Goal: Find specific fact: Find contact information

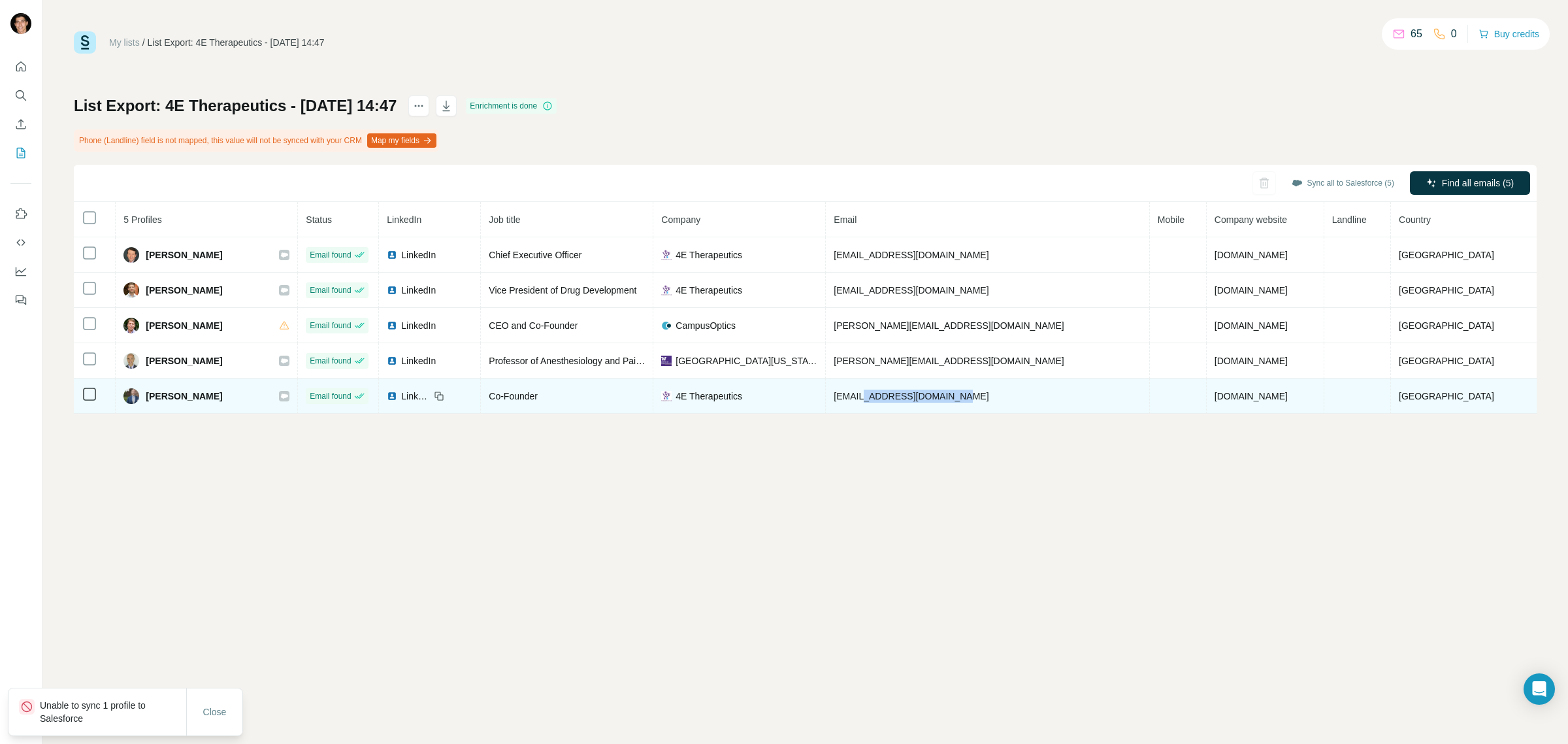
drag, startPoint x: 1003, startPoint y: 396, endPoint x: 903, endPoint y: 395, distance: 100.0
click at [903, 395] on td "tprice@4etherapeutics.com" at bounding box center [988, 396] width 324 height 35
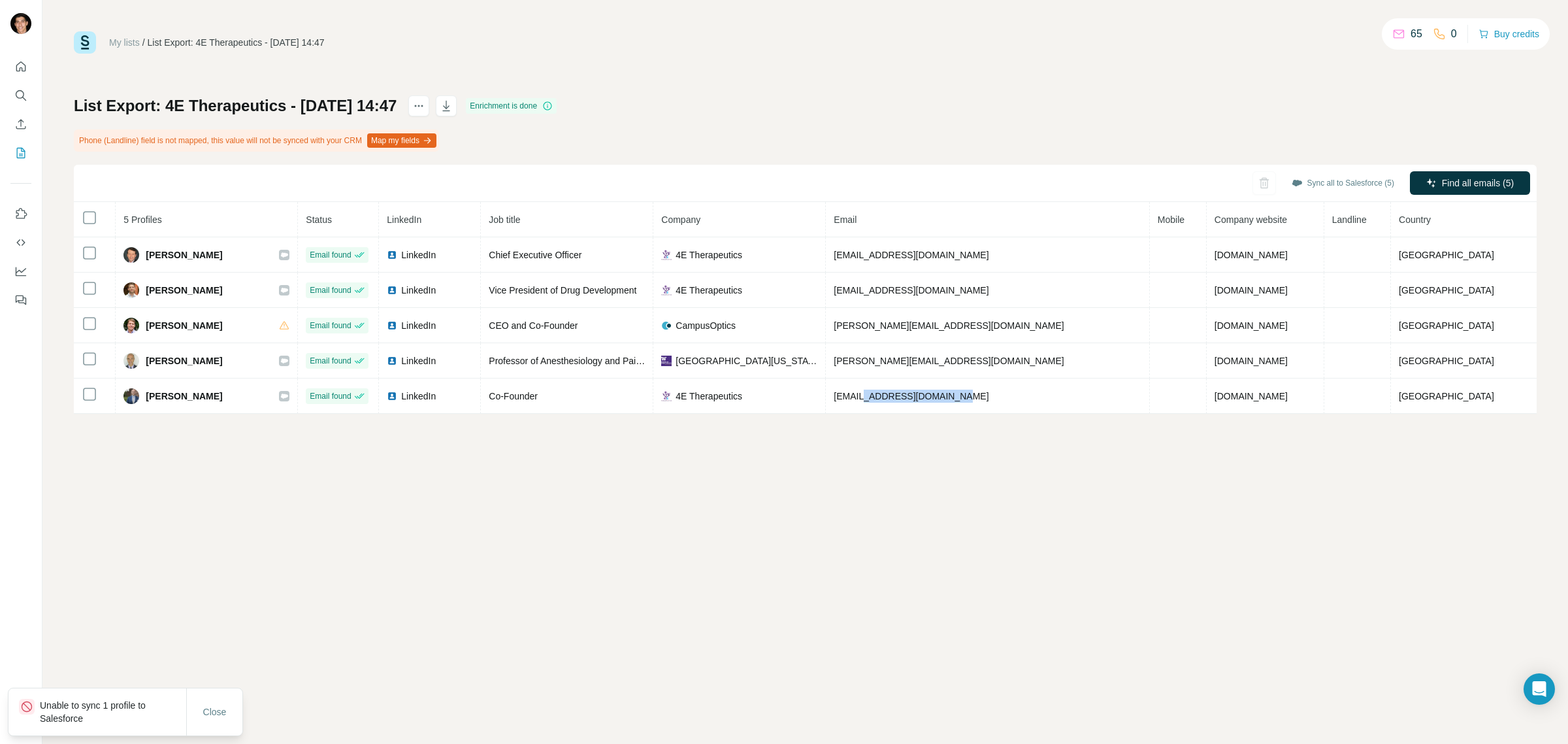
copy span "@4etherapeutics.com"
click at [928, 510] on div "My lists / List Export: 4E Therapeutics - 15/08/2025 14:47 65 0 Buy credits Lis…" at bounding box center [805, 372] width 1526 height 744
click at [243, 622] on div "My lists / List Export: 4E Therapeutics - 15/08/2025 14:47 65 0 Buy credits Lis…" at bounding box center [805, 372] width 1526 height 744
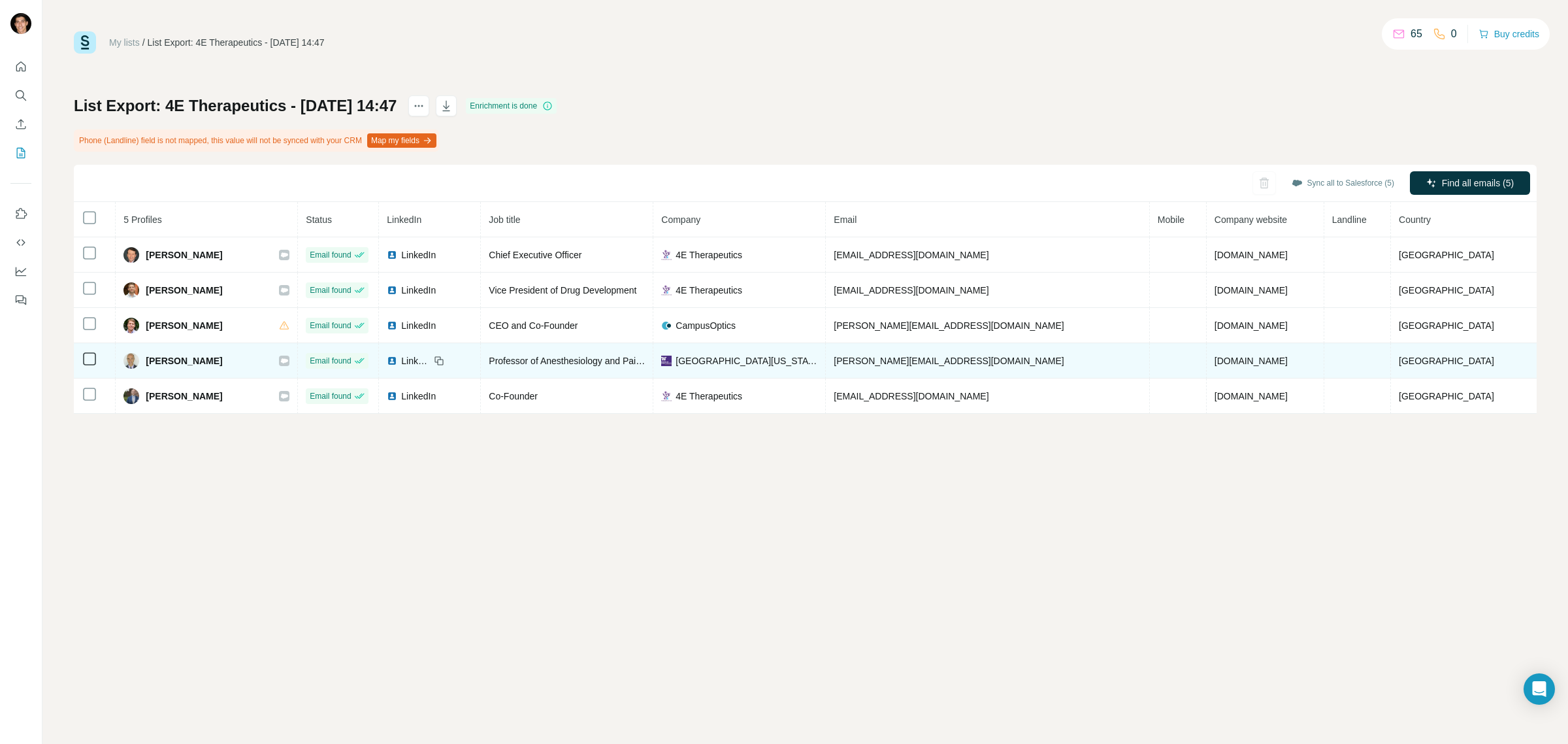
drag, startPoint x: 154, startPoint y: 360, endPoint x: 230, endPoint y: 358, distance: 76.0
click at [230, 358] on div "Michele Curatolo" at bounding box center [206, 360] width 166 height 15
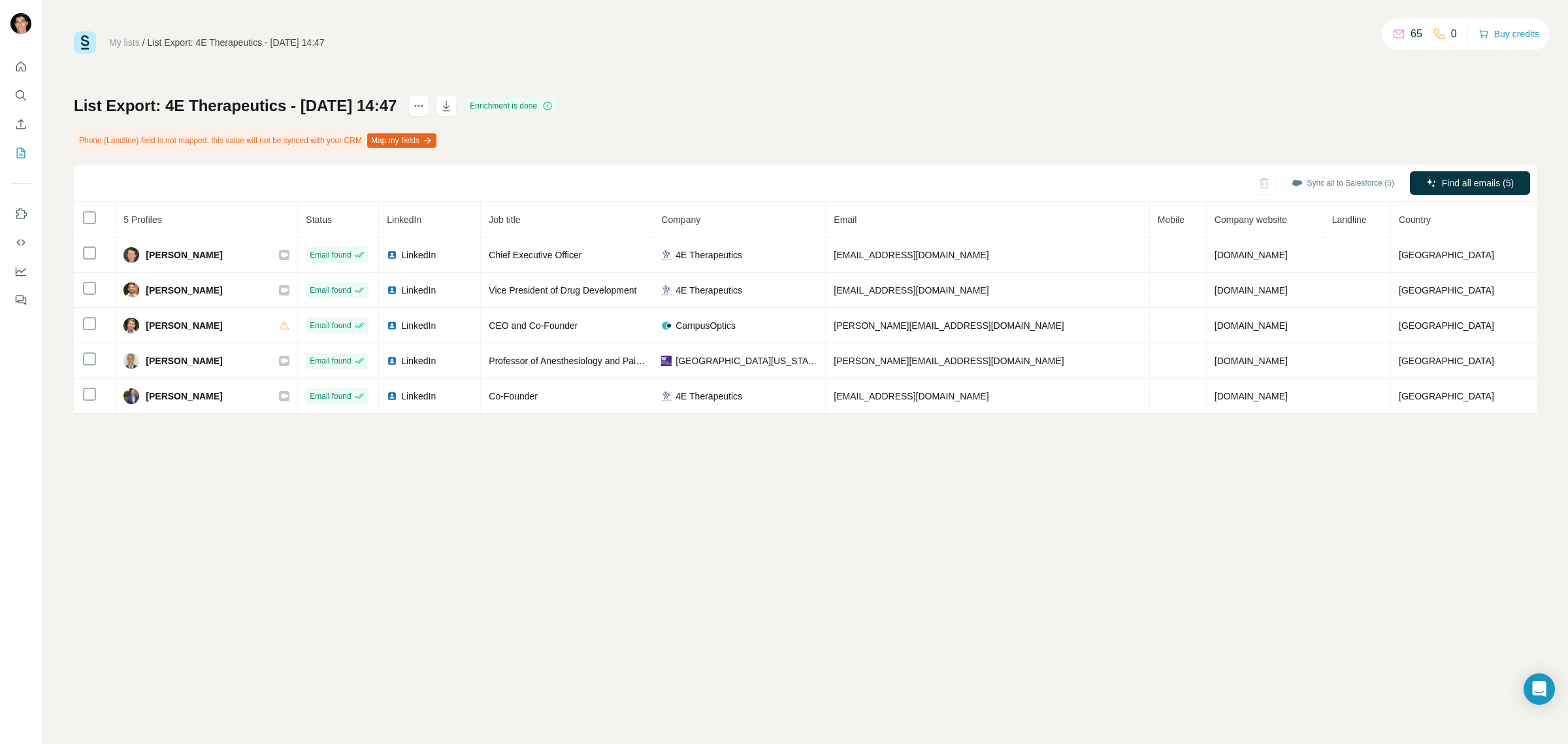
copy span "Michele Curatolo"
click at [277, 498] on div "My lists / List Export: 4E Therapeutics - 15/08/2025 14:47 65 0 Buy credits Lis…" at bounding box center [805, 372] width 1526 height 744
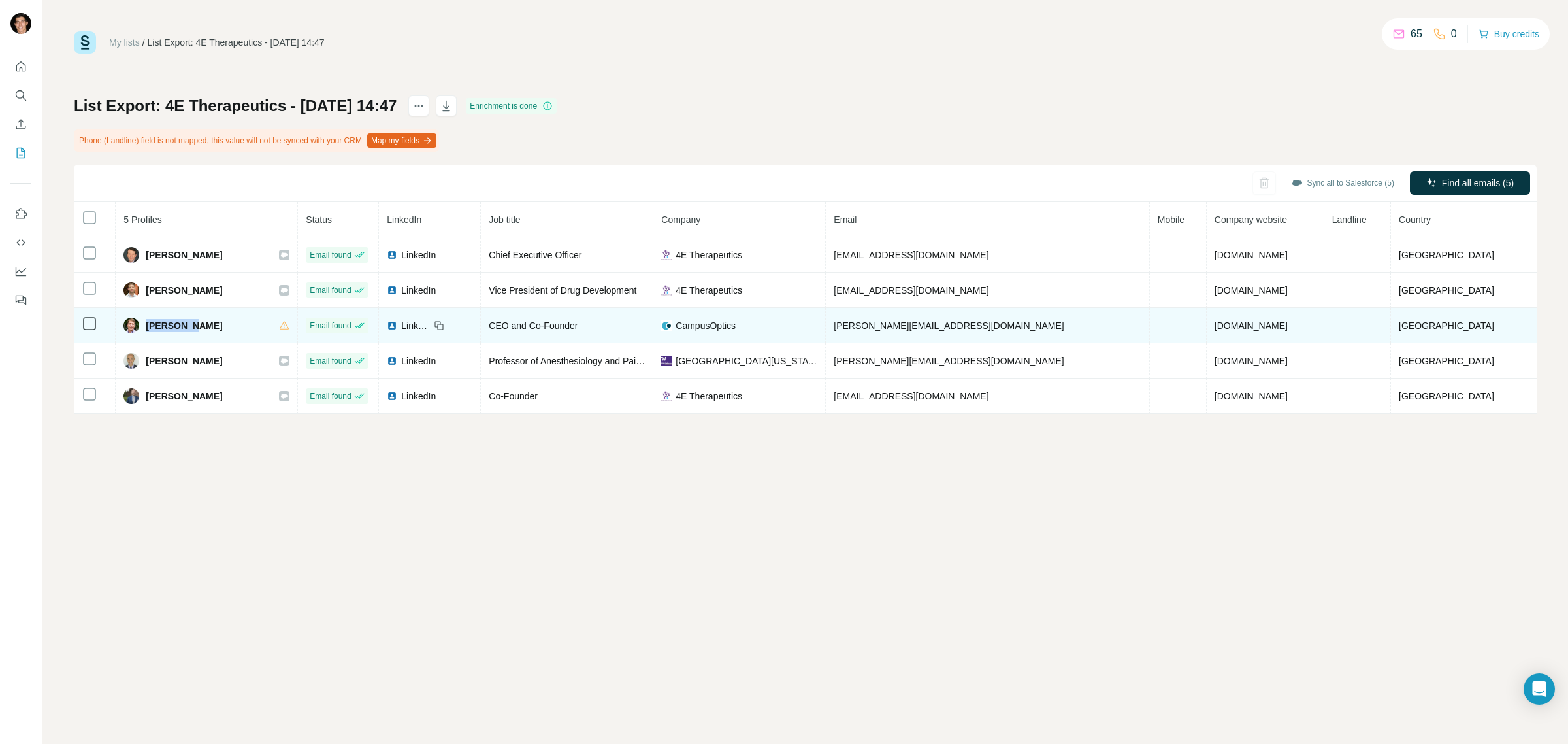
drag, startPoint x: 154, startPoint y: 327, endPoint x: 213, endPoint y: 323, distance: 59.1
click at [213, 323] on div "Joe Price" at bounding box center [206, 325] width 166 height 15
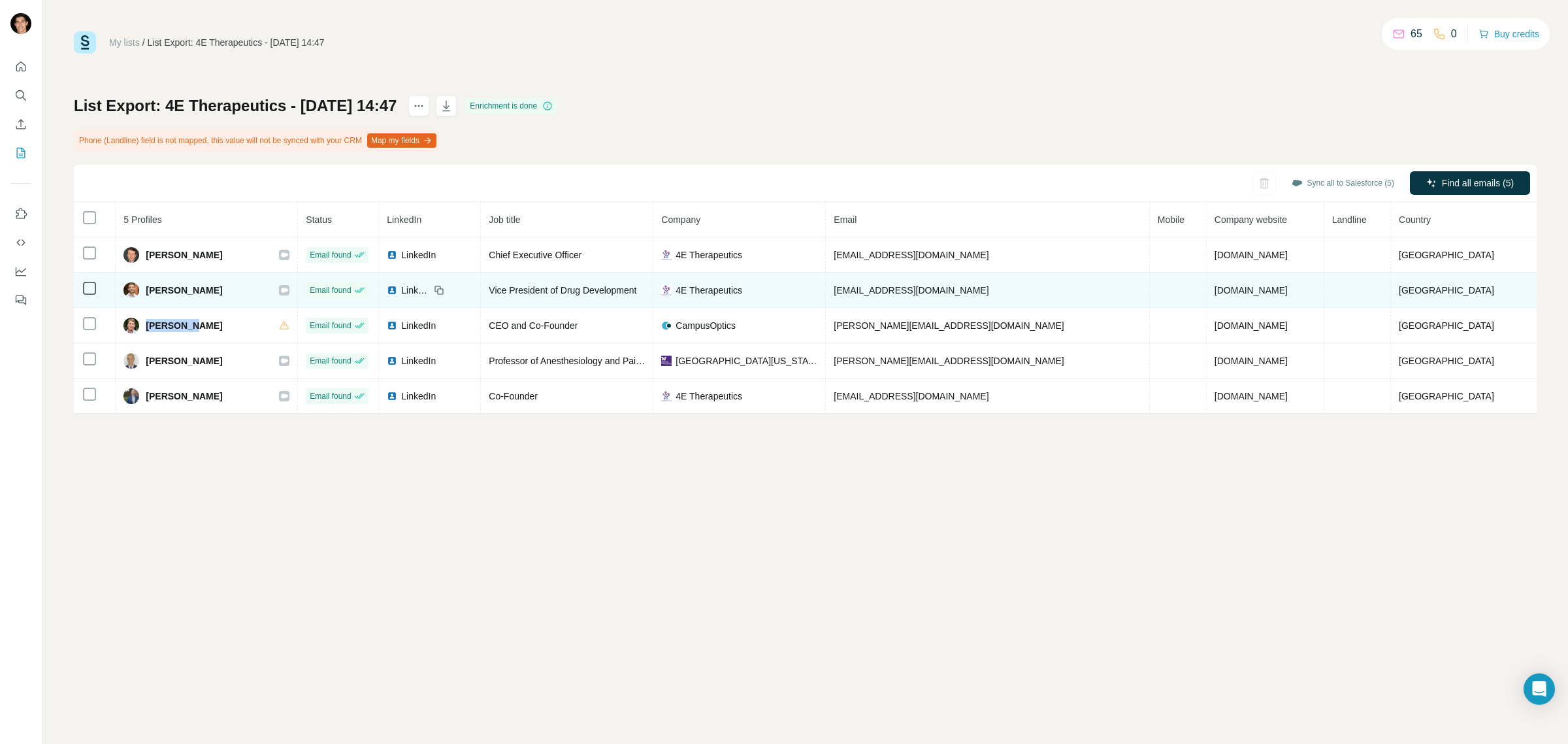
copy span "Joe Price"
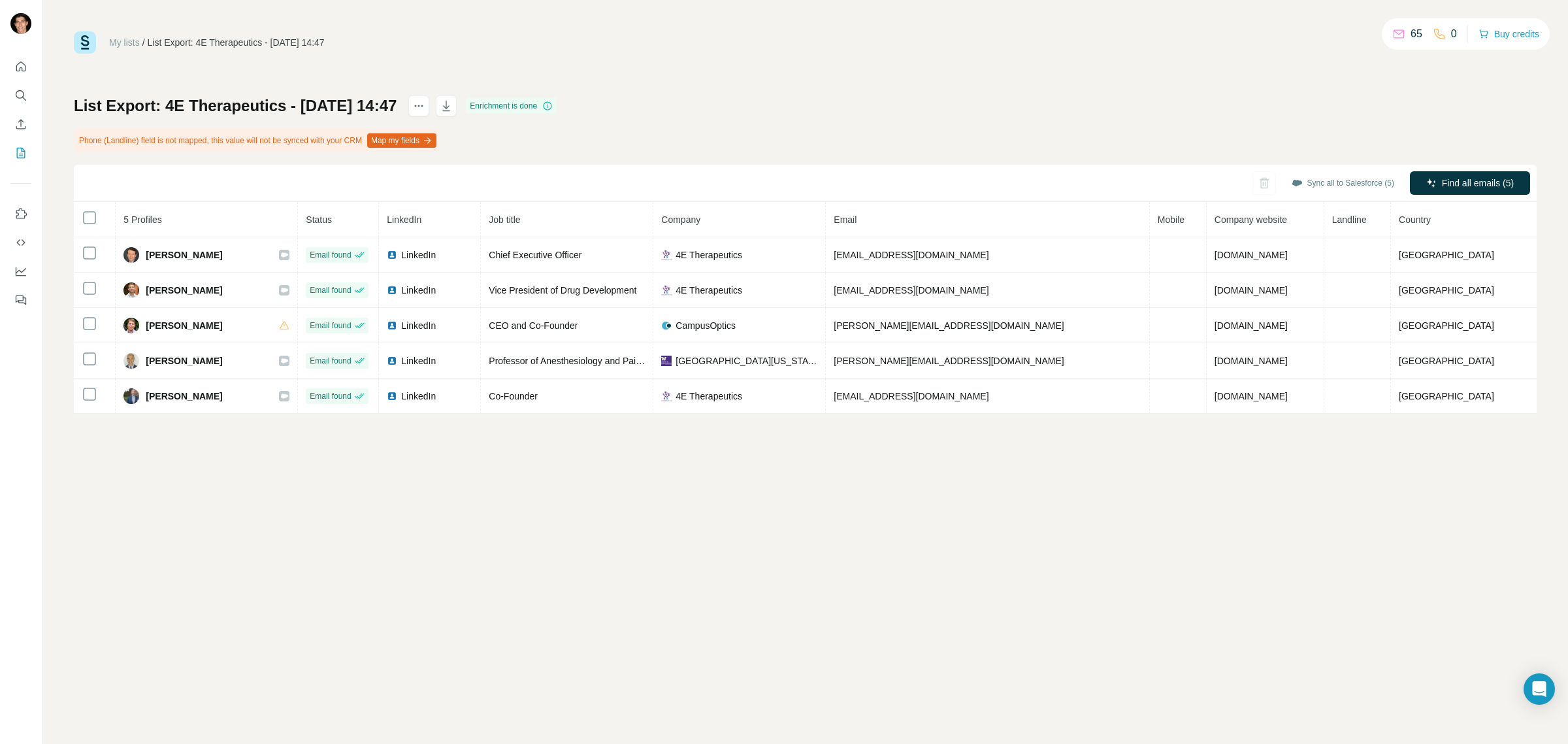
click at [386, 510] on div "My lists / List Export: 4E Therapeutics - 15/08/2025 14:47 65 0 Buy credits Lis…" at bounding box center [805, 372] width 1526 height 744
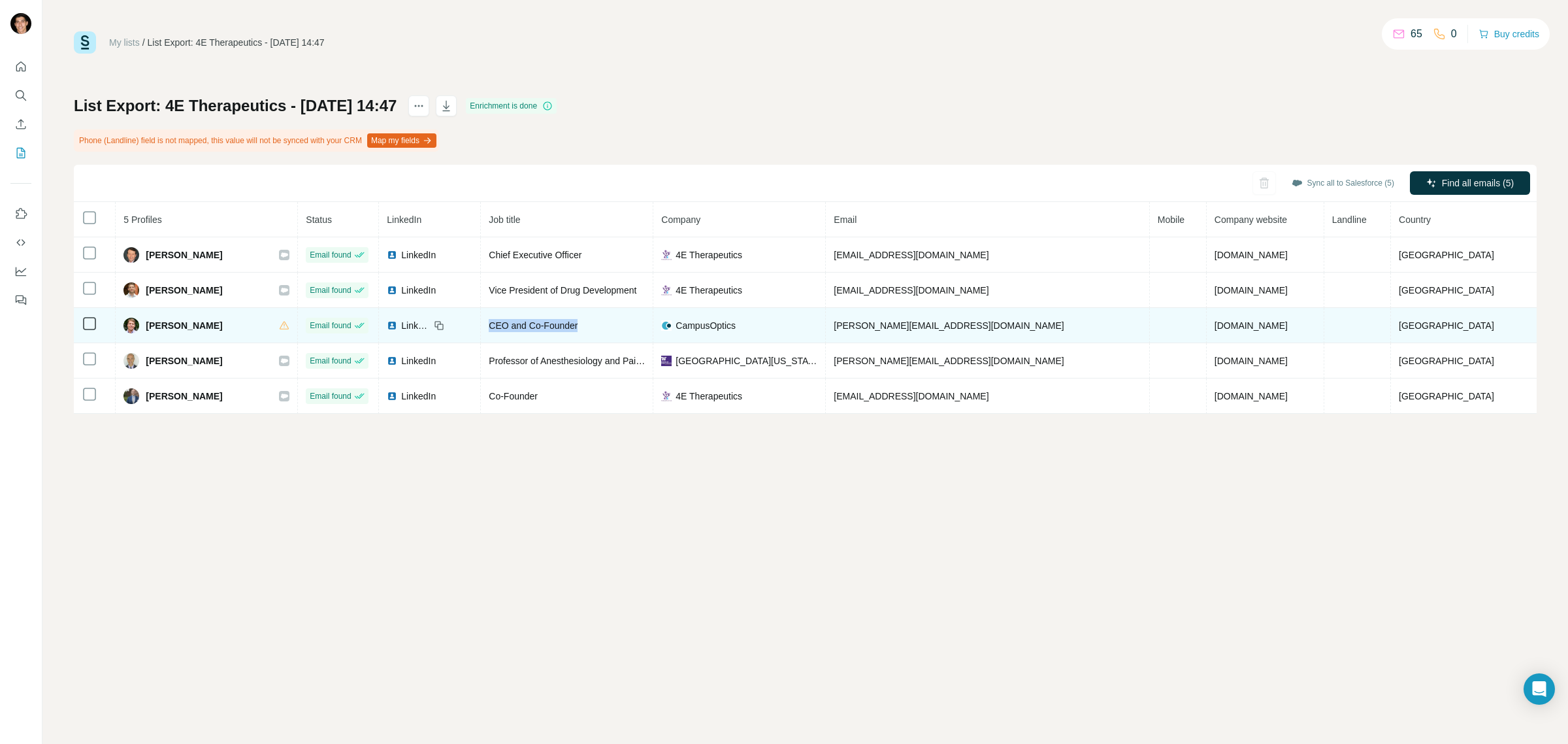
drag, startPoint x: 530, startPoint y: 325, endPoint x: 626, endPoint y: 323, distance: 96.0
click at [626, 323] on td "CEO and Co-Founder" at bounding box center [567, 325] width 172 height 35
copy span "CEO and Co-Founder"
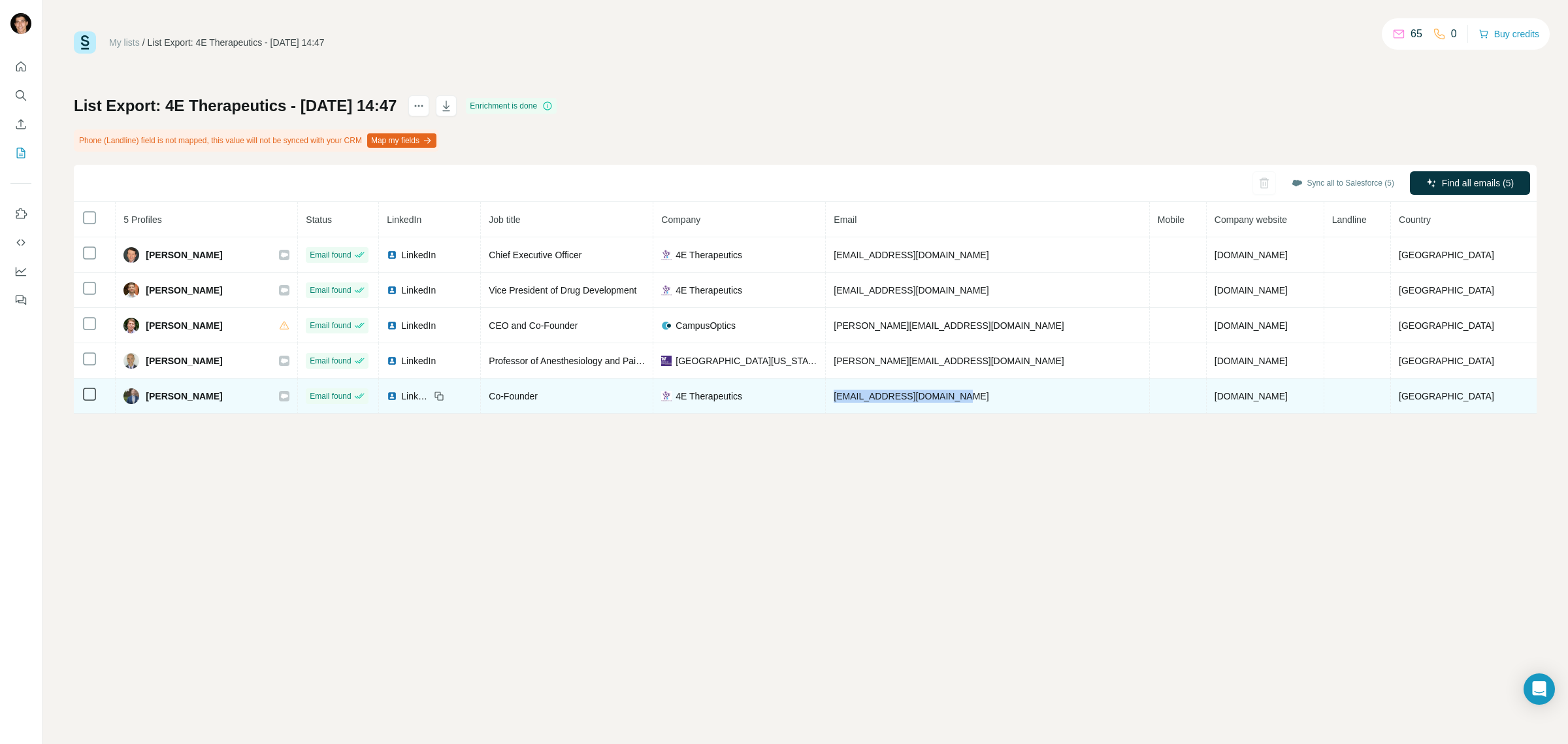
drag, startPoint x: 997, startPoint y: 397, endPoint x: 871, endPoint y: 403, distance: 126.1
click at [871, 403] on td "tprice@4etherapeutics.com" at bounding box center [988, 396] width 324 height 35
copy span "tprice@4etherapeutics.com"
